Goal: Information Seeking & Learning: Learn about a topic

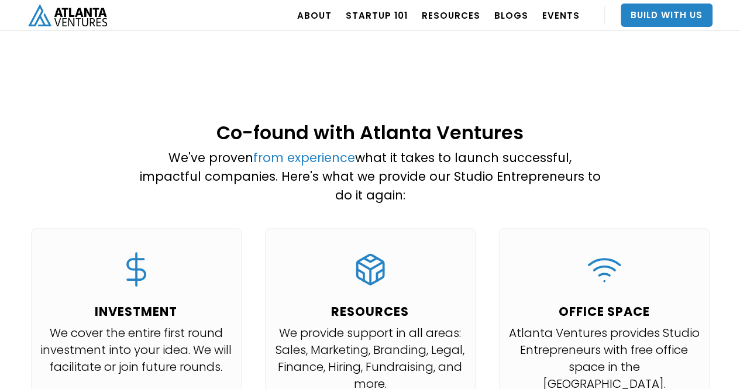
scroll to position [1053, 0]
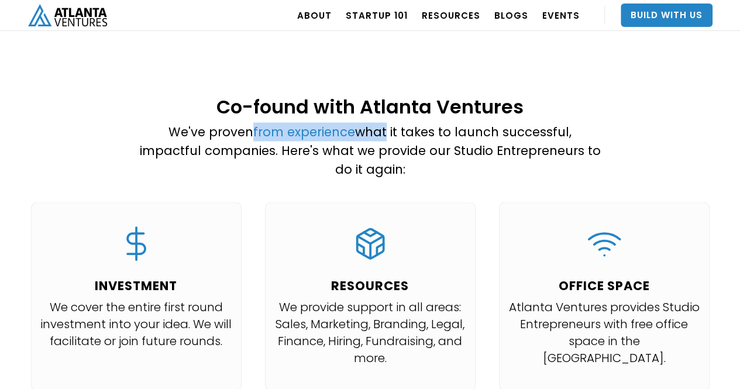
drag, startPoint x: 221, startPoint y: 116, endPoint x: 356, endPoint y: 113, distance: 135.2
click at [356, 122] on p "We've proven from experience what it takes to launch successful, impactful comp…" at bounding box center [370, 150] width 462 height 56
click at [337, 122] on p "We've proven from experience what it takes to launch successful, impactful comp…" at bounding box center [370, 150] width 462 height 56
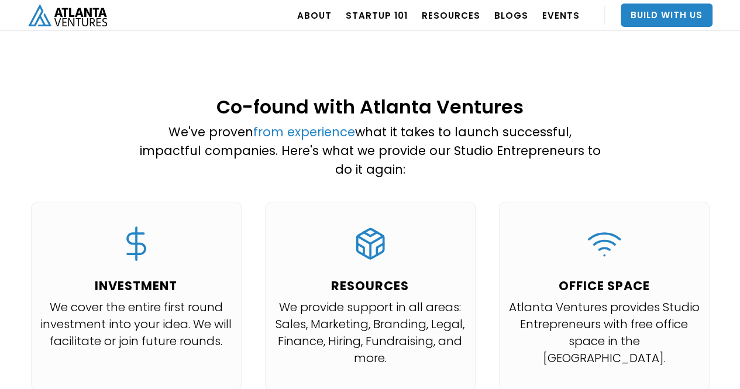
scroll to position [1112, 0]
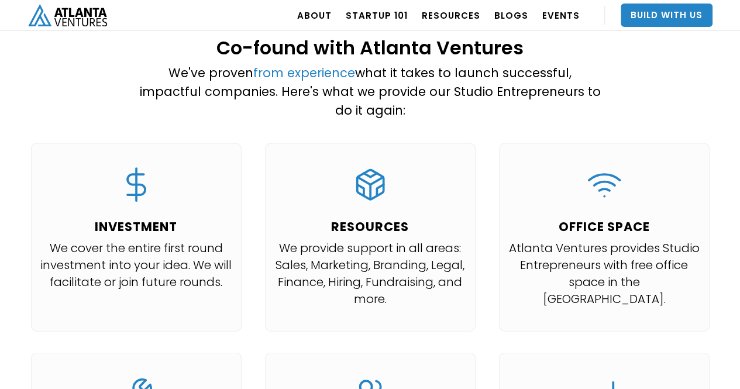
click at [247, 223] on div "INVESTMENT We cover the entire first round investment into your idea. We will f…" at bounding box center [370, 352] width 702 height 419
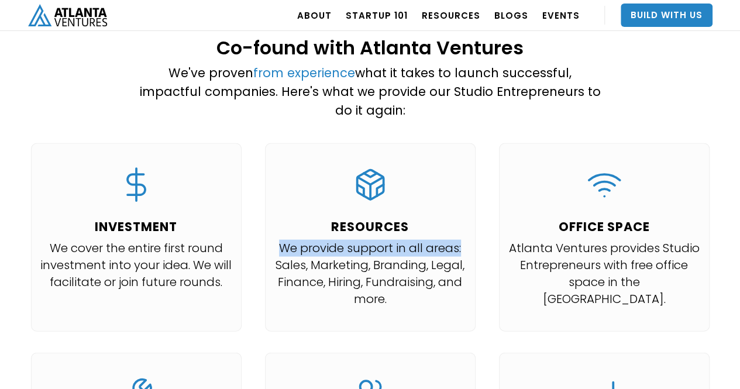
drag, startPoint x: 294, startPoint y: 212, endPoint x: 483, endPoint y: 221, distance: 189.8
click at [483, 221] on div "INVESTMENT We cover the entire first round investment into your idea. We will f…" at bounding box center [370, 352] width 702 height 419
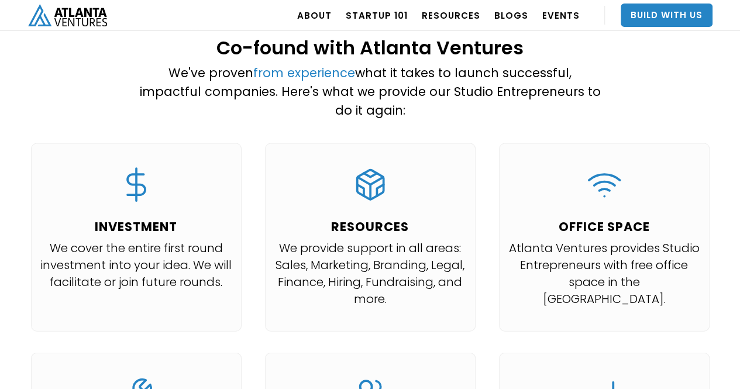
click at [464, 240] on p "We provide support in all areas: Sales, Marketing, Branding, Legal, Finance, Hi…" at bounding box center [370, 274] width 192 height 68
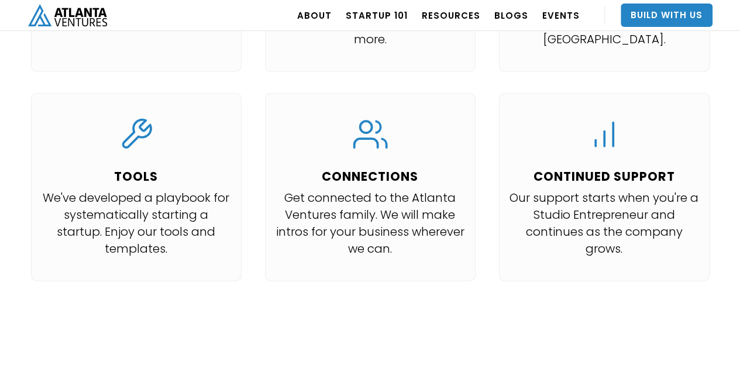
scroll to position [1346, 0]
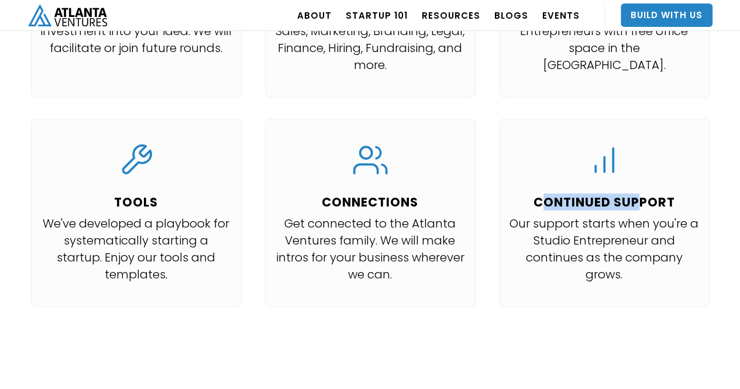
drag, startPoint x: 538, startPoint y: 167, endPoint x: 637, endPoint y: 163, distance: 98.4
click at [637, 195] on h4 "CONTINUED SUPPORT" at bounding box center [605, 202] width 192 height 14
click at [645, 195] on h4 "CONTINUED SUPPORT" at bounding box center [605, 202] width 192 height 14
drag, startPoint x: 679, startPoint y: 169, endPoint x: 525, endPoint y: 172, distance: 154.0
click at [525, 195] on h4 "CONTINUED SUPPORT" at bounding box center [605, 202] width 192 height 14
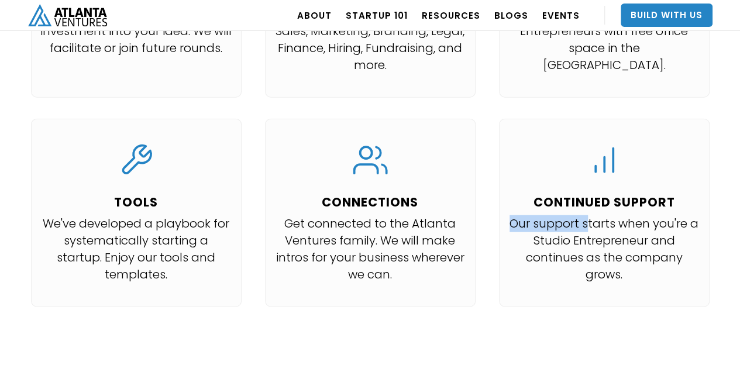
drag, startPoint x: 513, startPoint y: 189, endPoint x: 586, endPoint y: 186, distance: 73.8
click at [586, 215] on p "Our support starts when you're a Studio Entrepreneur and continues as the compa…" at bounding box center [605, 249] width 192 height 68
click at [496, 223] on div "INVESTMENT We cover the entire first round investment into your idea. We will f…" at bounding box center [370, 118] width 702 height 419
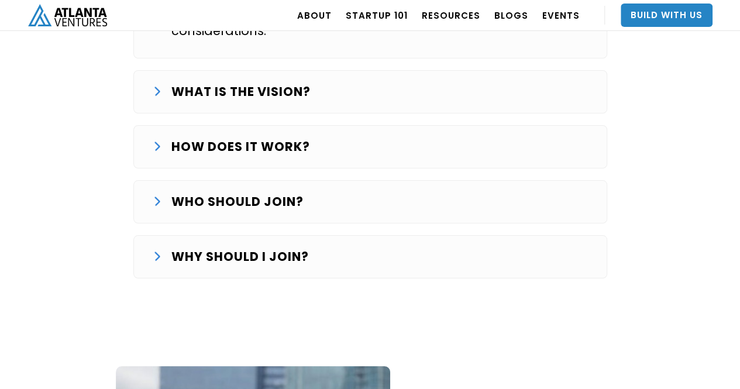
scroll to position [1990, 0]
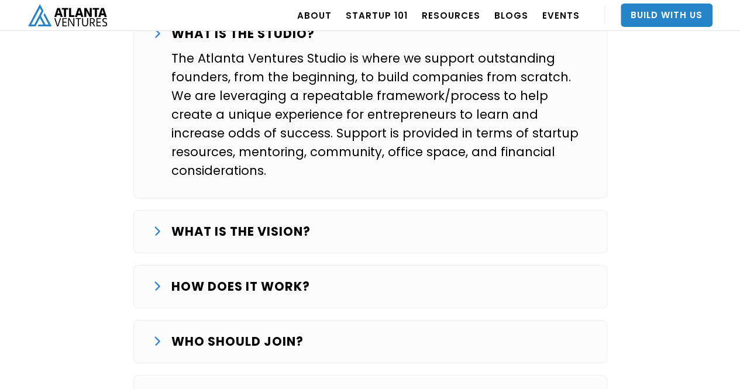
click at [277, 278] on strong "HOW DOES IT WORK?" at bounding box center [240, 286] width 139 height 17
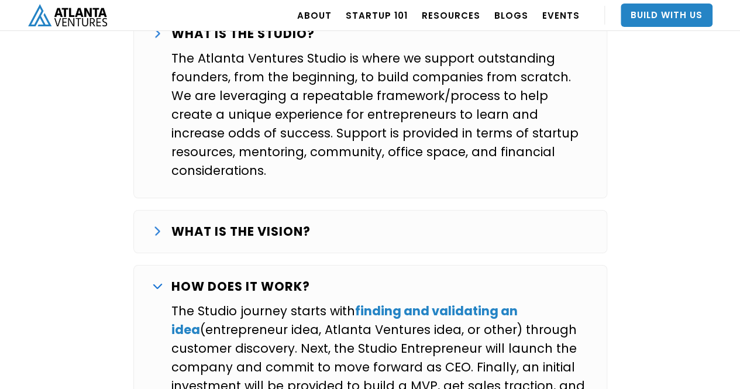
click at [277, 278] on strong "HOW DOES IT WORK?" at bounding box center [240, 286] width 139 height 17
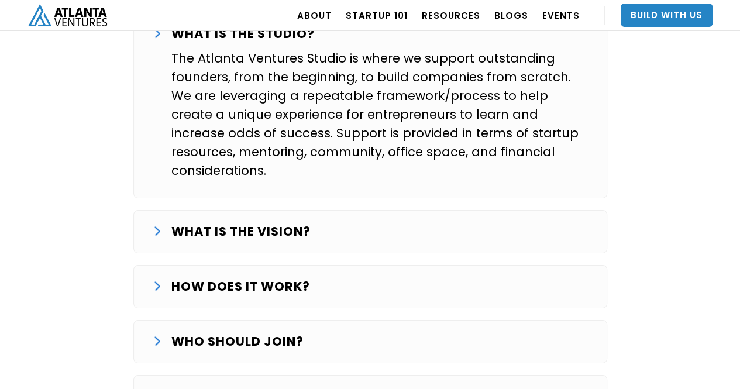
click at [262, 332] on p "WHO SHOULD JOIN?" at bounding box center [237, 341] width 132 height 19
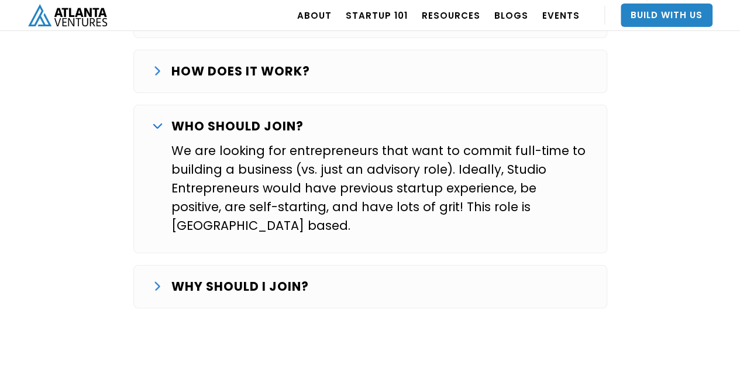
scroll to position [2224, 0]
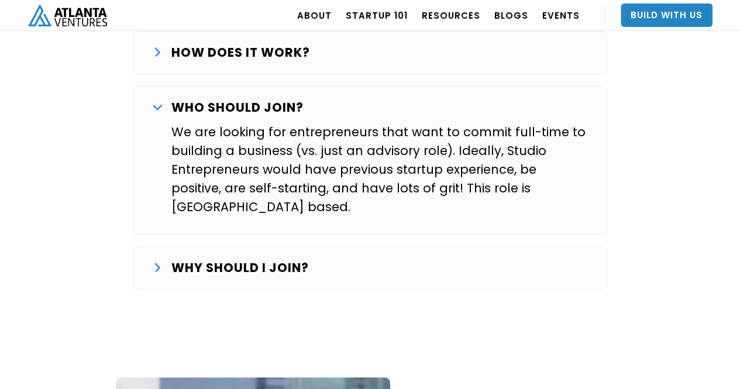
click at [283, 169] on div "WHAT IS THE STUDIO? The Atlanta Ventures Studio is where we support outstanding…" at bounding box center [370, 38] width 474 height 526
click at [288, 246] on div "WHY SHOULD I JOIN? Over the last several years we’ve worked with a number of ex…" at bounding box center [370, 267] width 474 height 43
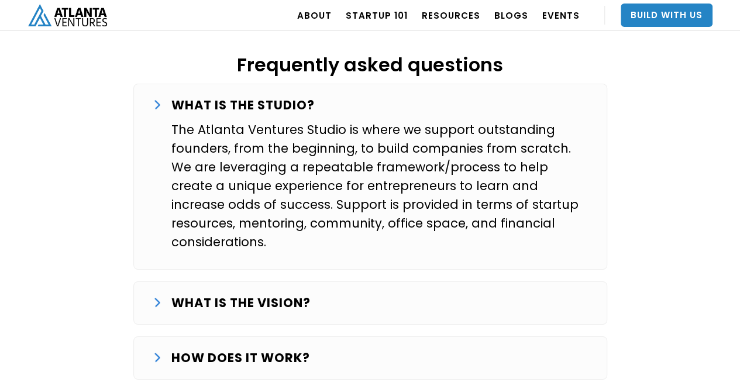
scroll to position [1550, 0]
